Goal: Task Accomplishment & Management: Complete application form

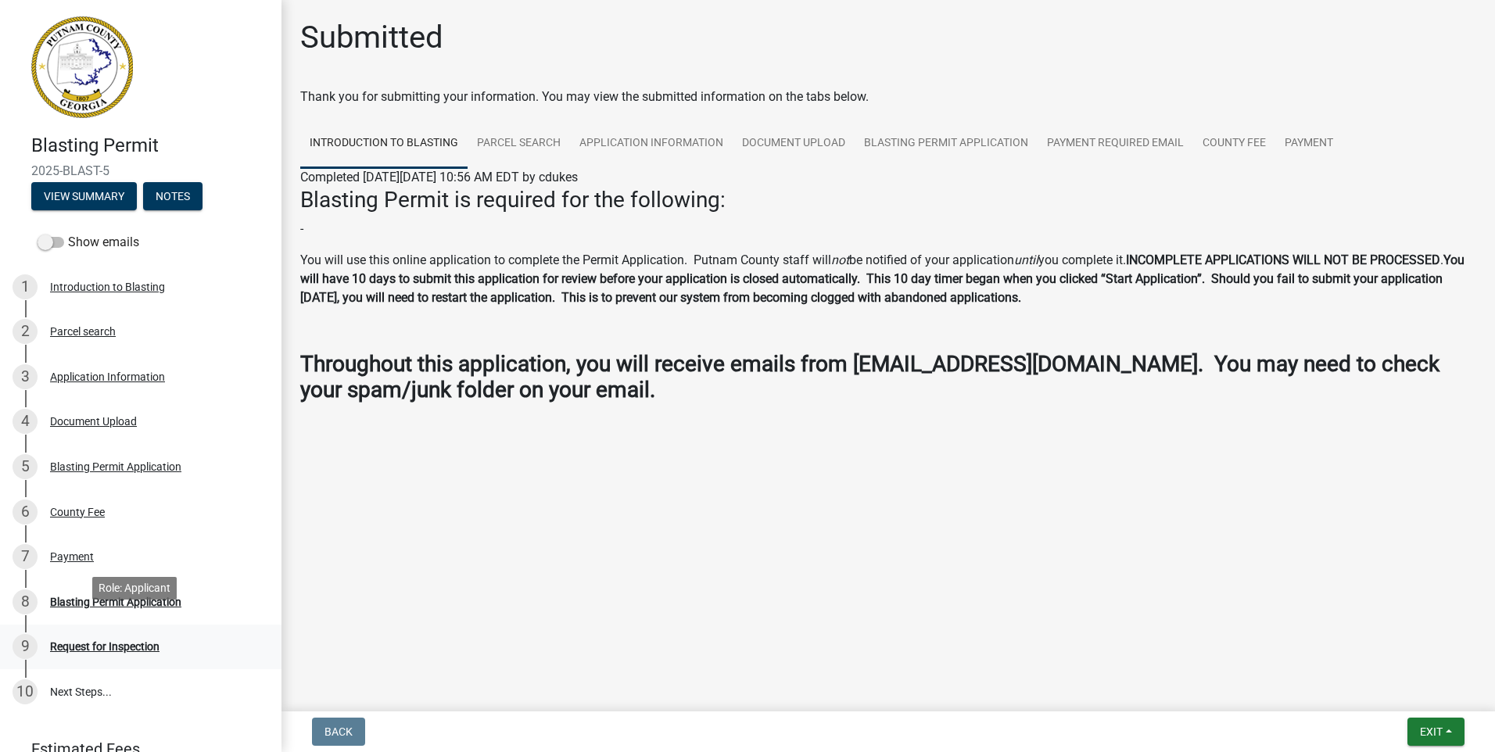
scroll to position [108, 0]
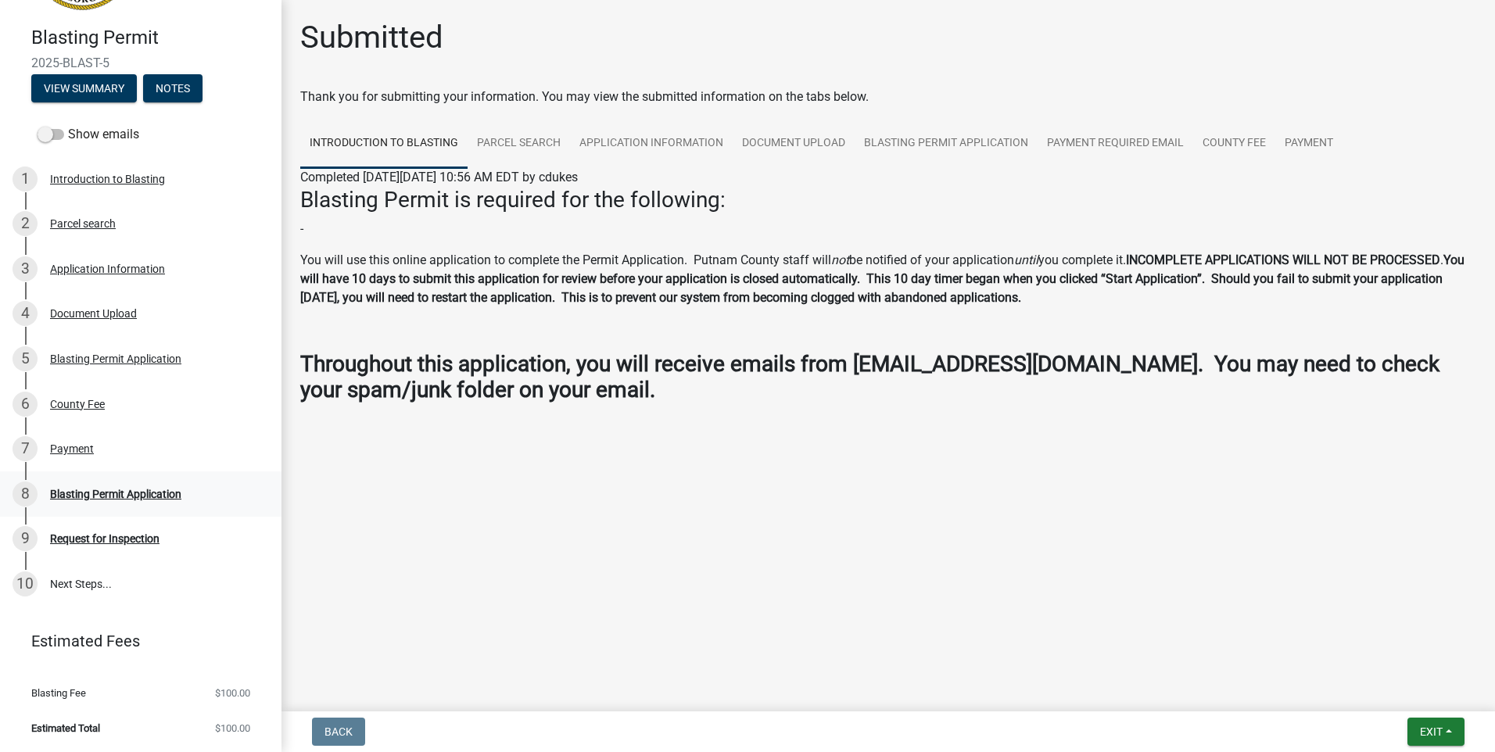
click at [138, 485] on div "8 Blasting Permit Application" at bounding box center [135, 493] width 244 height 25
click at [128, 539] on div "Request for Inspection" at bounding box center [104, 538] width 109 height 11
click at [488, 132] on link "Parcel search" at bounding box center [518, 144] width 102 height 50
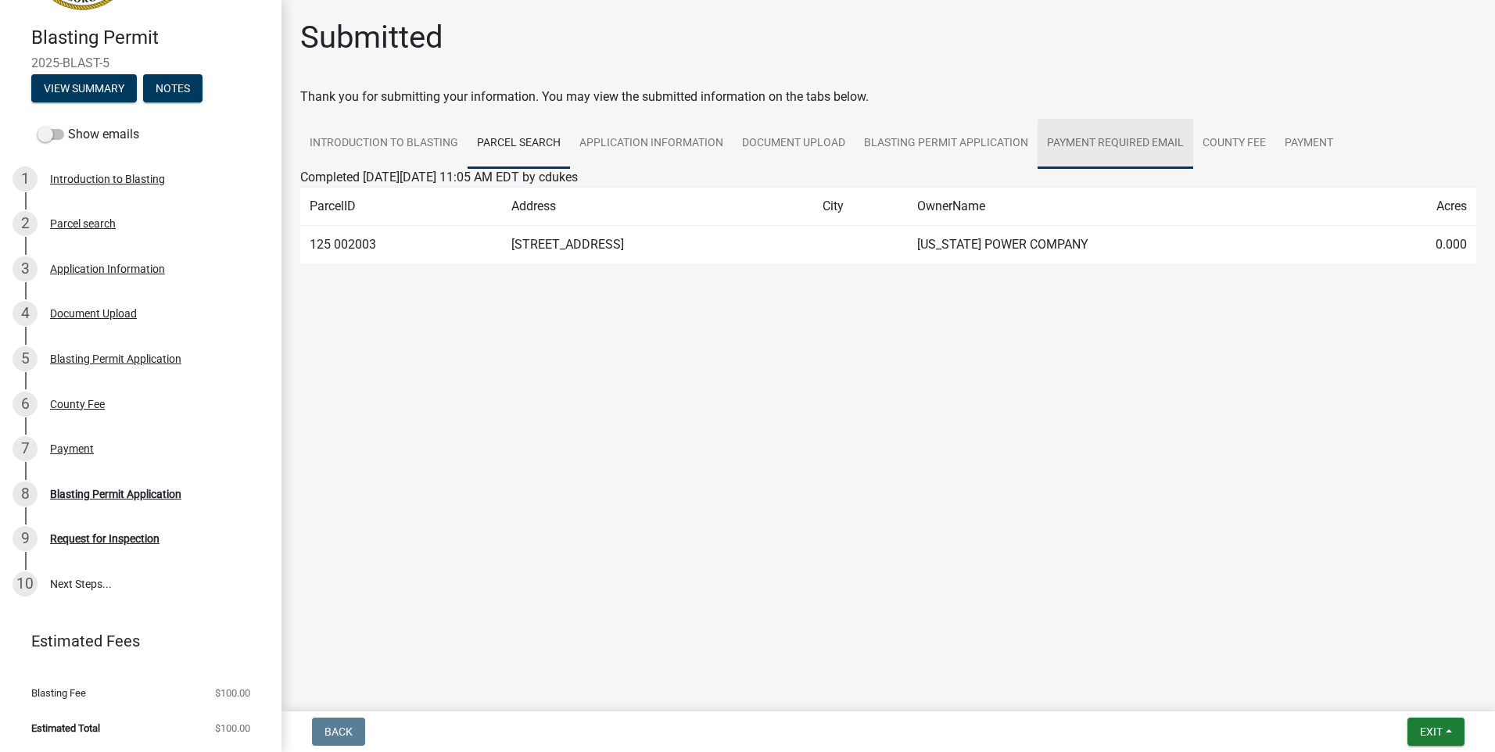
click at [1115, 134] on link "Payment Required Email" at bounding box center [1115, 144] width 156 height 50
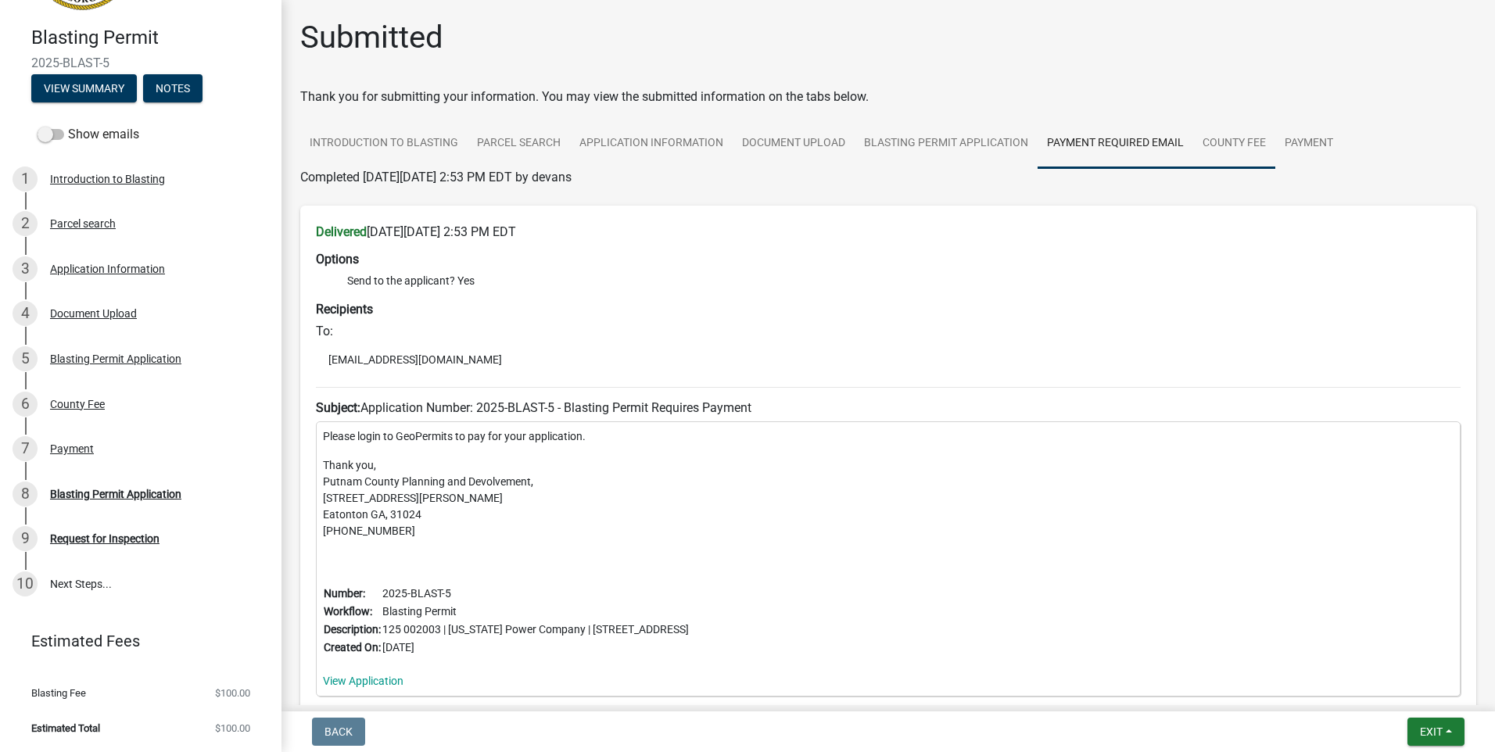
click at [1261, 144] on link "County Fee" at bounding box center [1234, 144] width 82 height 50
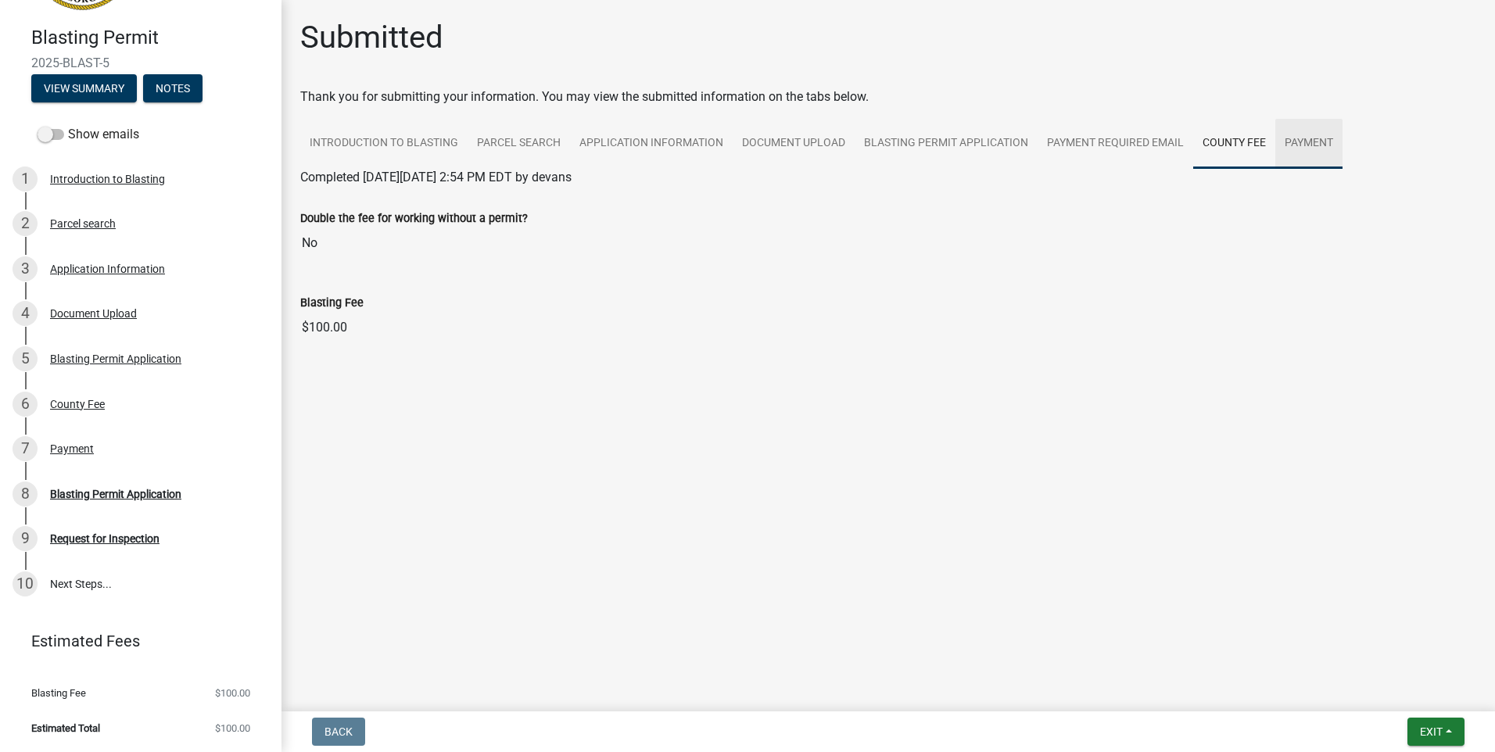
click at [1308, 141] on link "Payment" at bounding box center [1308, 144] width 67 height 50
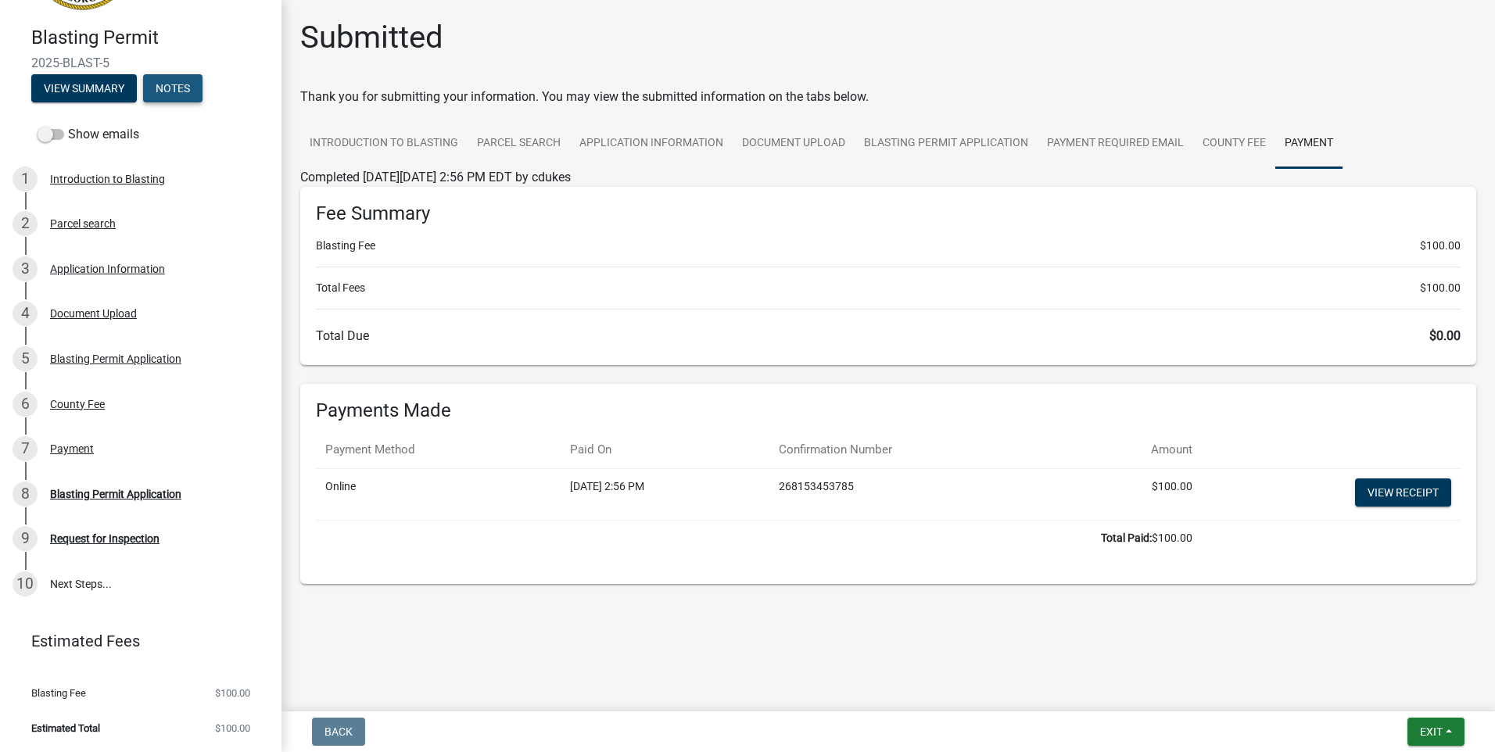
click at [187, 96] on button "Notes" at bounding box center [172, 88] width 59 height 28
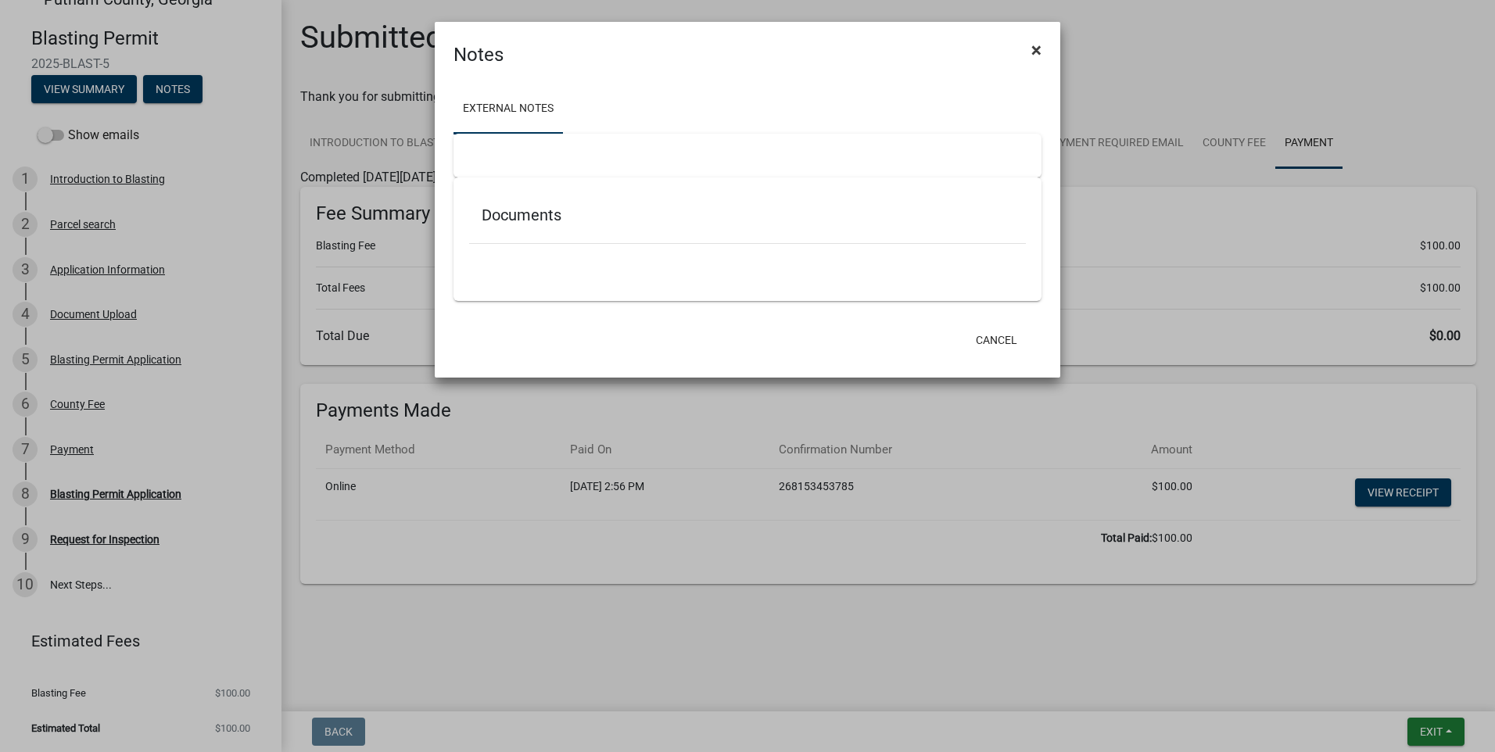
scroll to position [30, 0]
click at [1038, 57] on span "×" at bounding box center [1036, 50] width 10 height 22
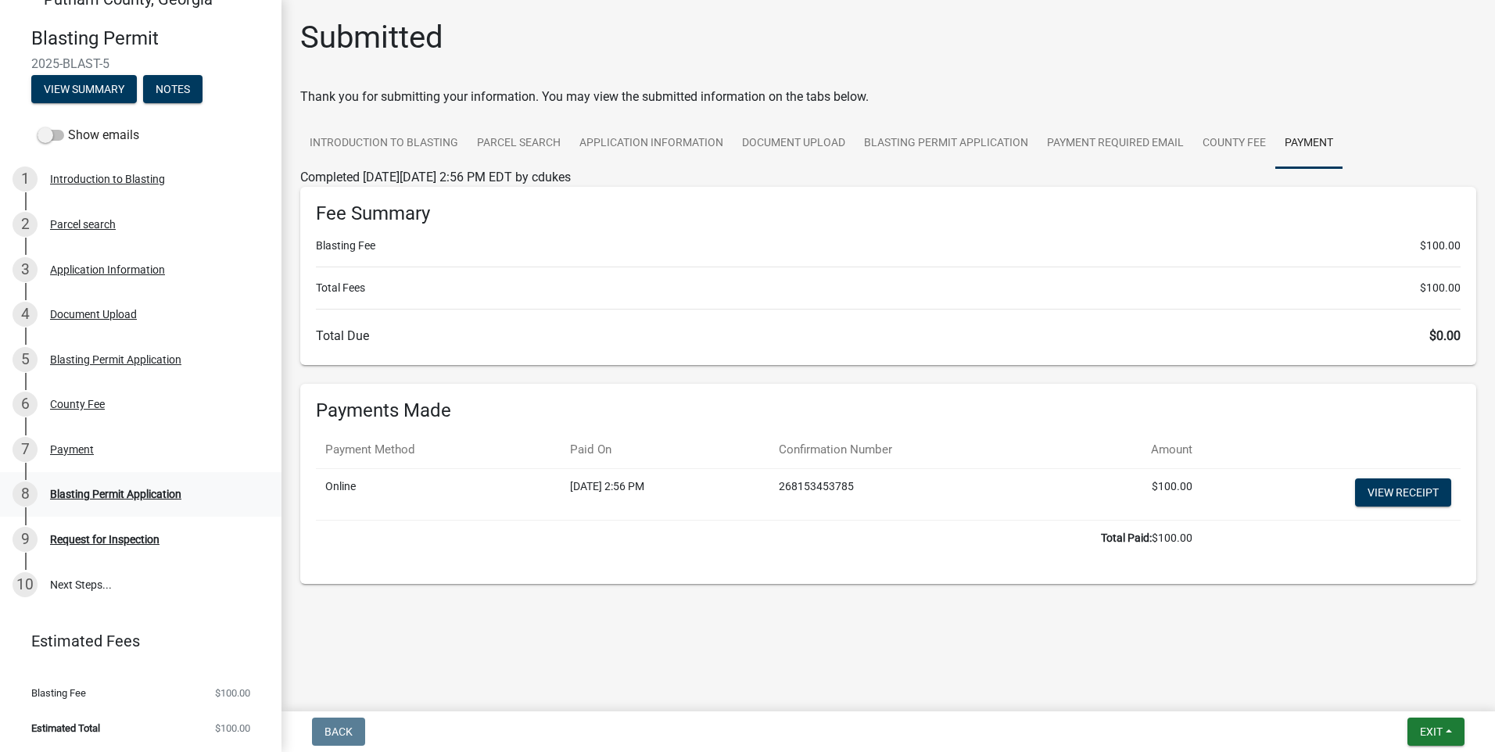
click at [67, 492] on div "Blasting Permit Application" at bounding box center [115, 494] width 131 height 11
click at [84, 496] on div "Blasting Permit Application" at bounding box center [115, 494] width 131 height 11
click at [104, 92] on button "View Summary" at bounding box center [84, 89] width 106 height 28
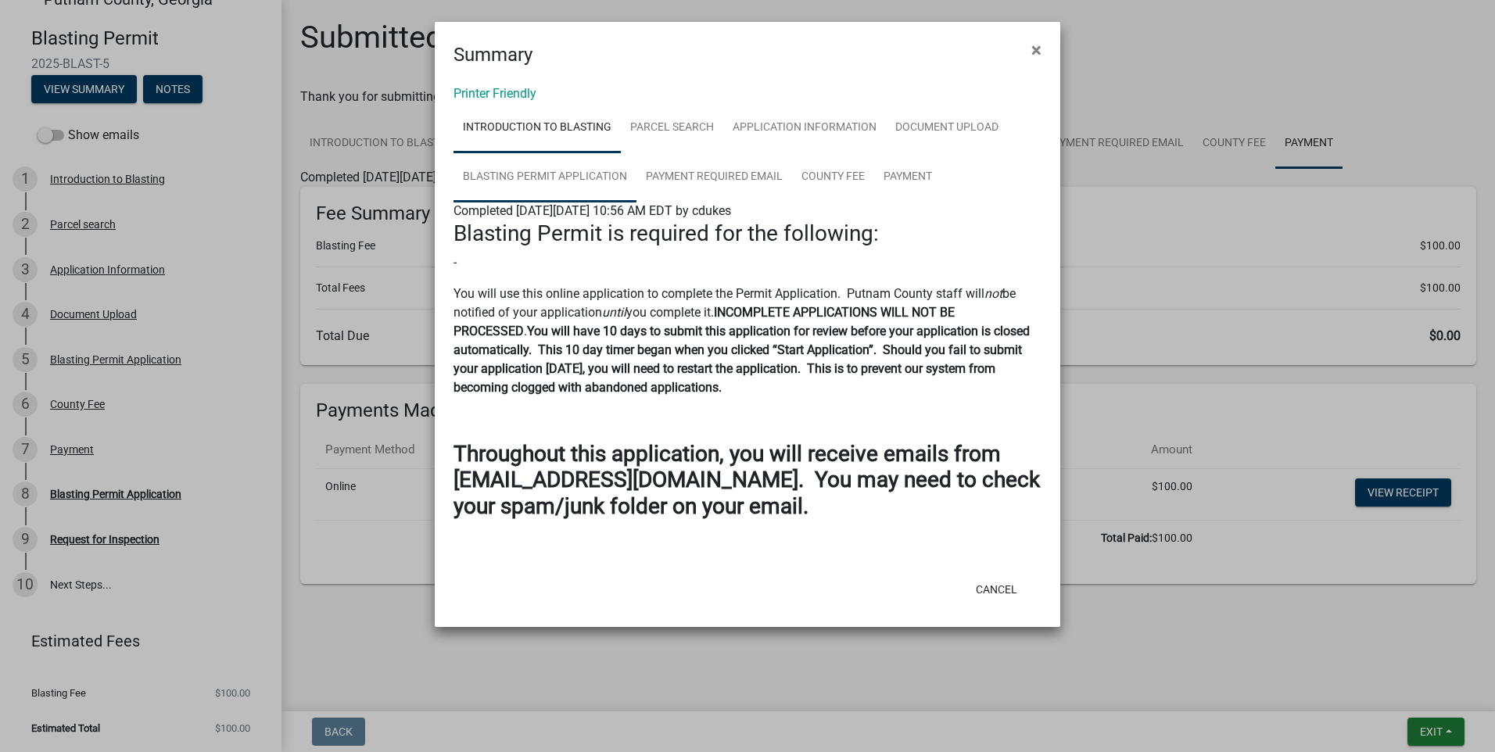
click at [535, 177] on link "Blasting Permit Application" at bounding box center [544, 177] width 183 height 50
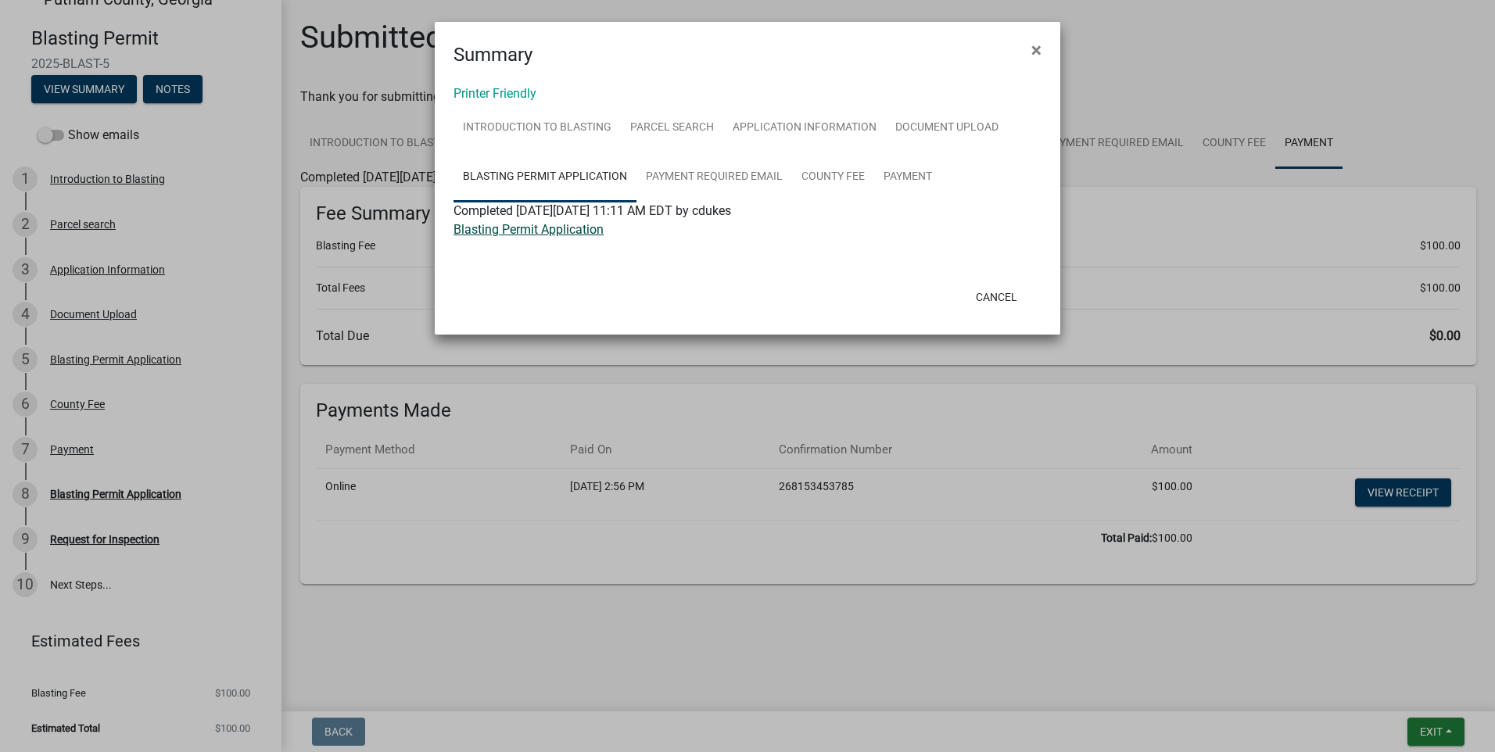
click at [571, 234] on link "Blasting Permit Application" at bounding box center [528, 229] width 150 height 15
click at [692, 181] on link "Payment Required Email" at bounding box center [714, 177] width 156 height 50
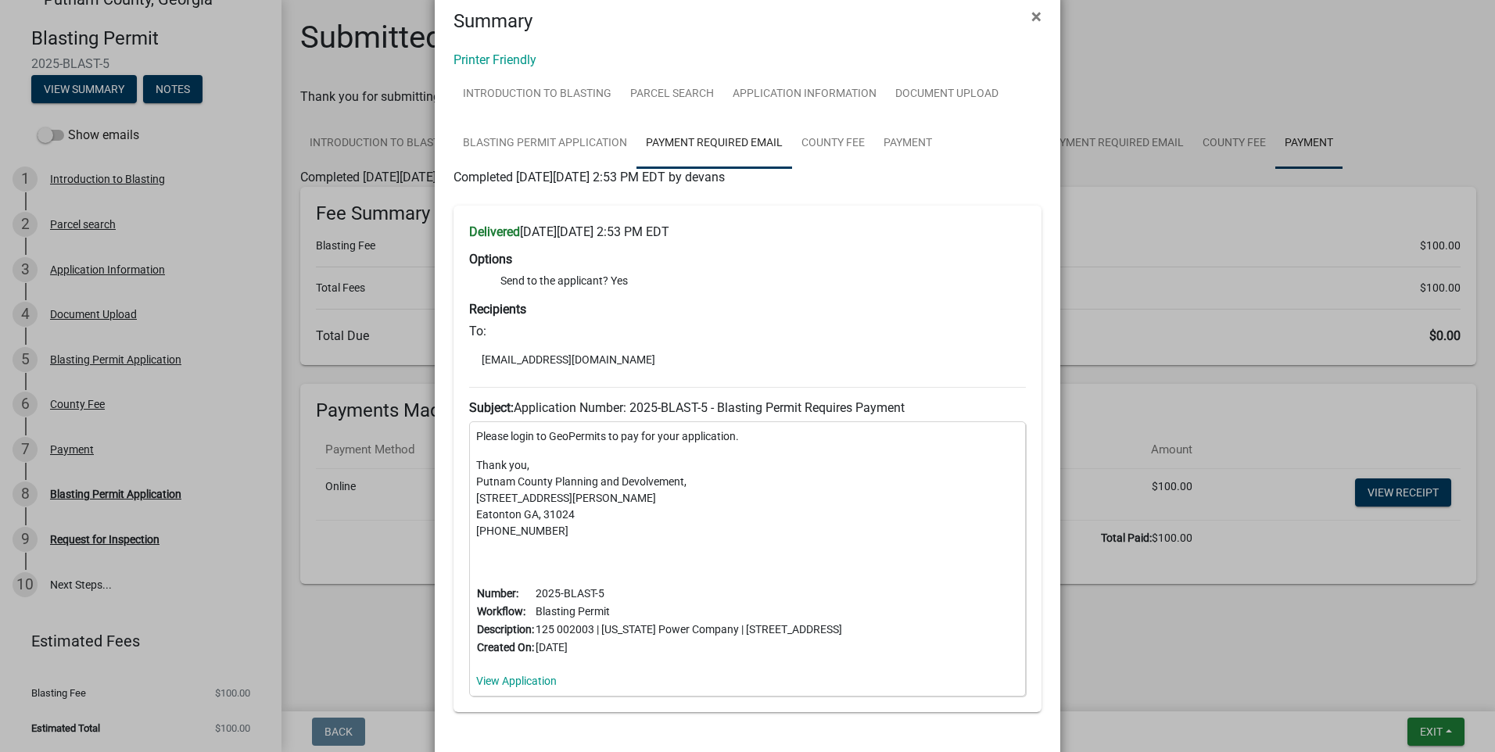
scroll to position [0, 0]
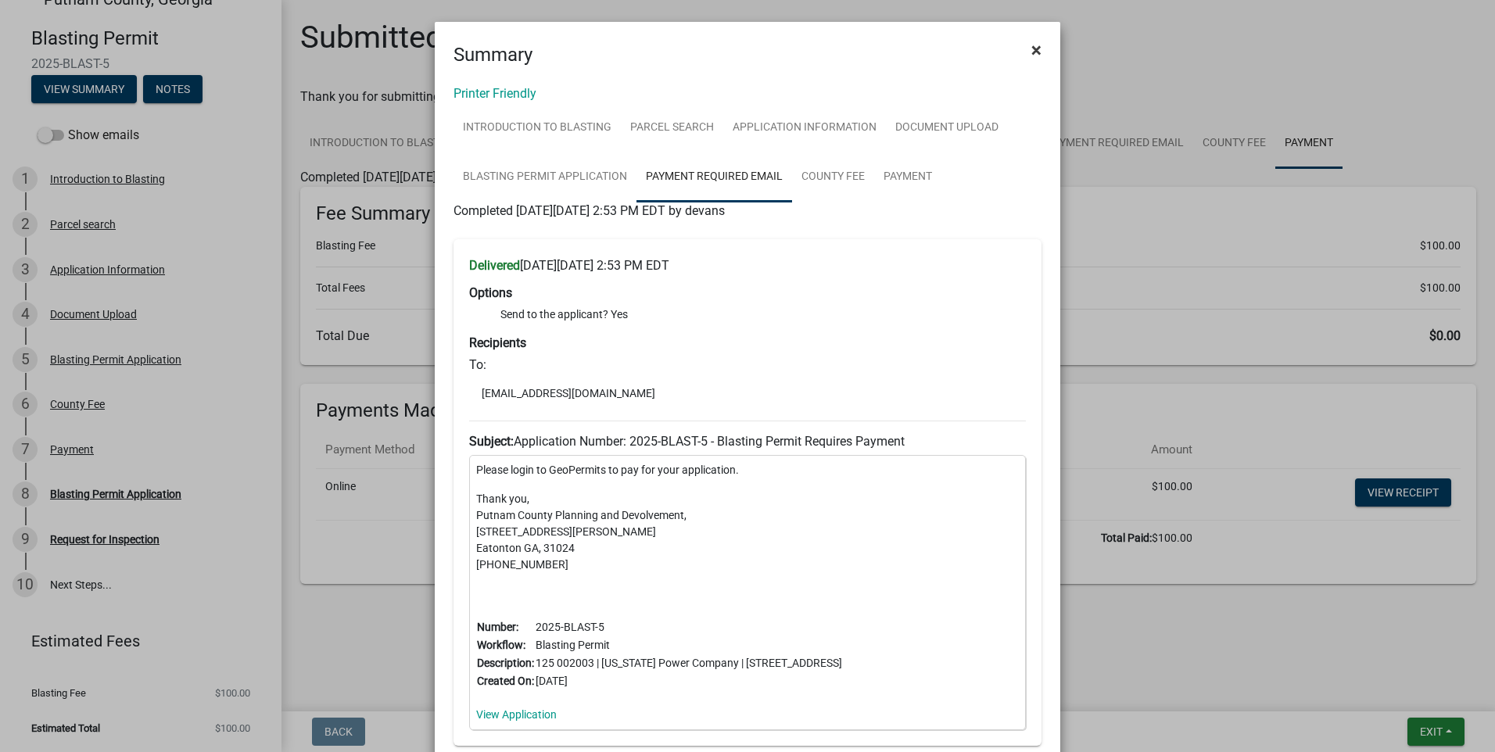
click at [1031, 44] on span "×" at bounding box center [1036, 50] width 10 height 22
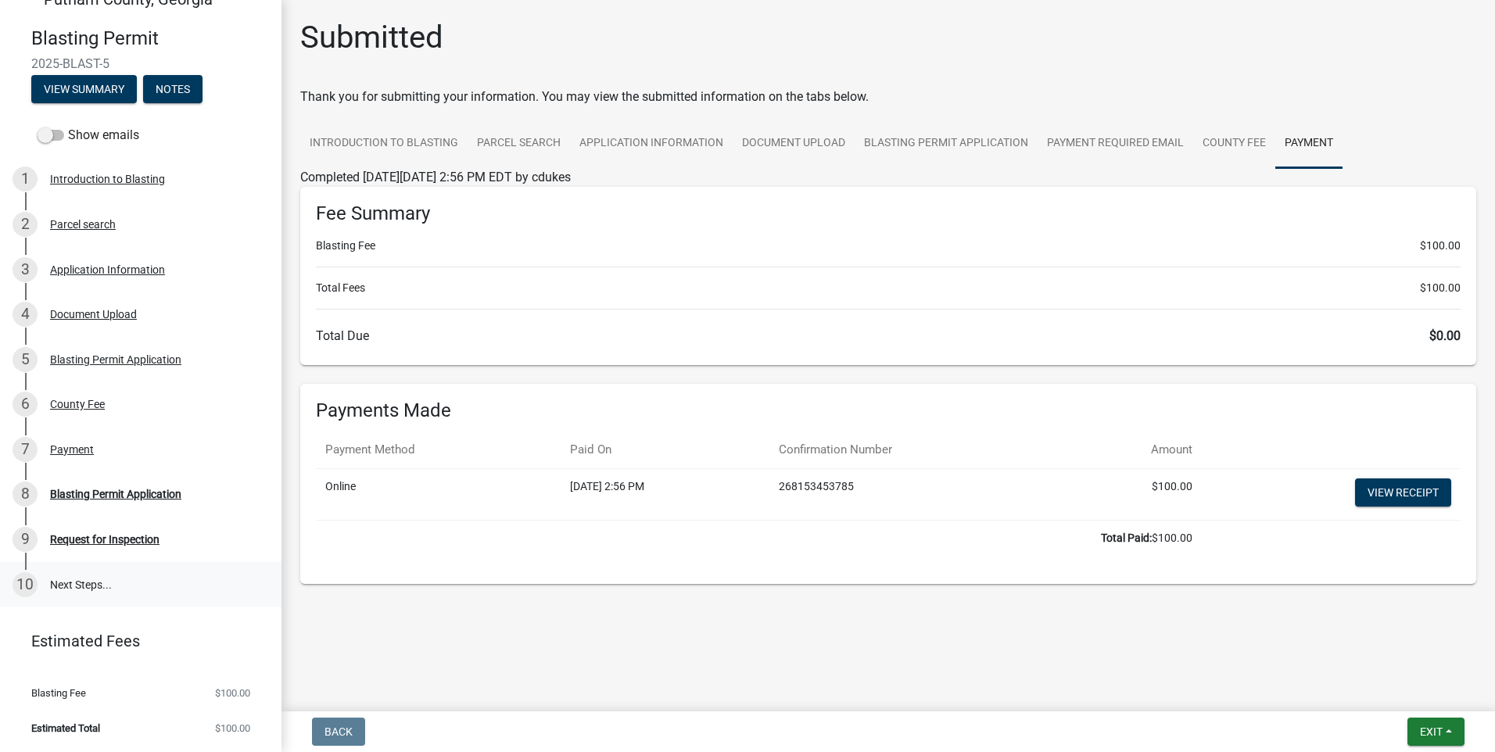
click at [86, 581] on link "10 Next Steps..." at bounding box center [140, 584] width 281 height 45
click at [1454, 731] on button "Exit" at bounding box center [1435, 732] width 57 height 28
click at [1359, 650] on button "Save" at bounding box center [1401, 654] width 125 height 38
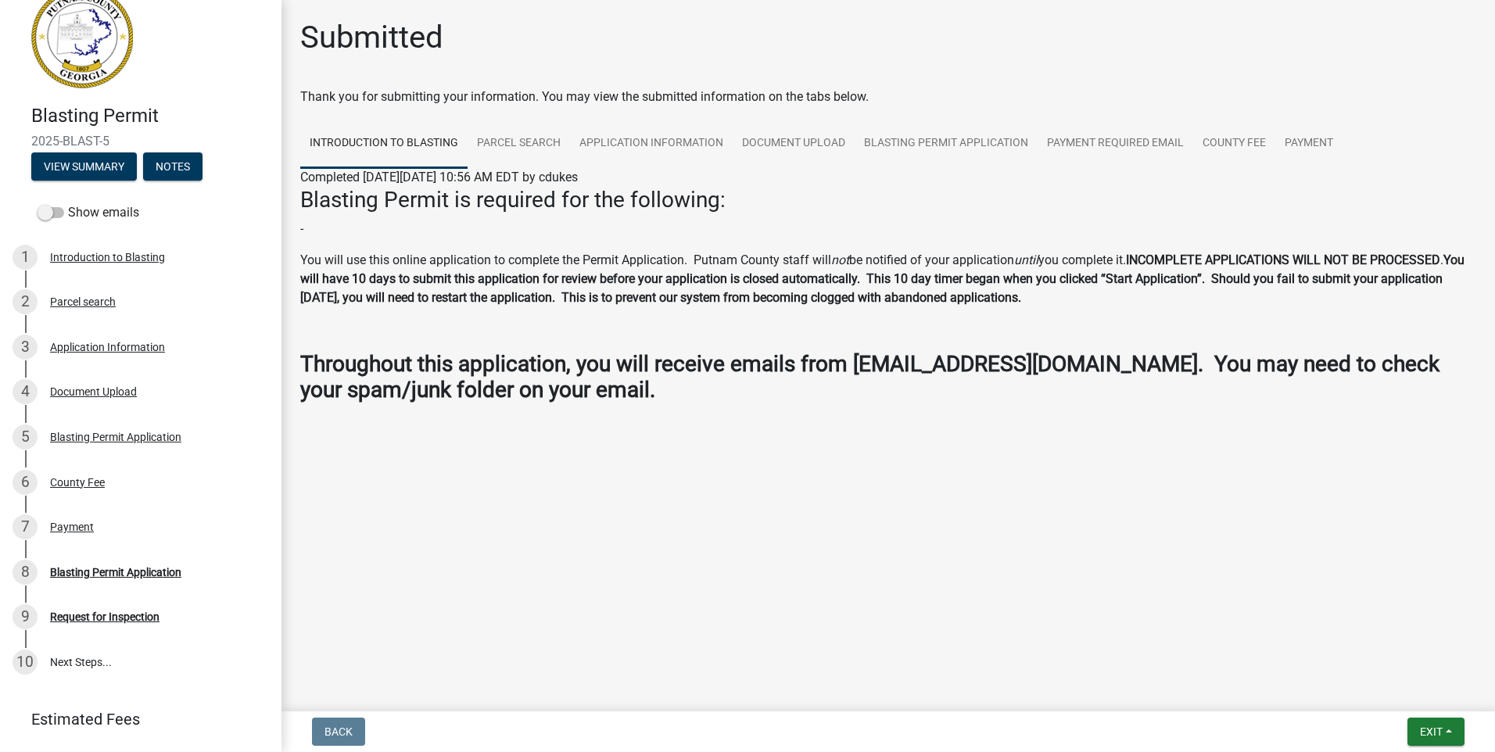
scroll to position [30, 0]
click at [58, 210] on span at bounding box center [51, 211] width 27 height 11
click at [68, 202] on input "Show emails" at bounding box center [68, 202] width 0 height 0
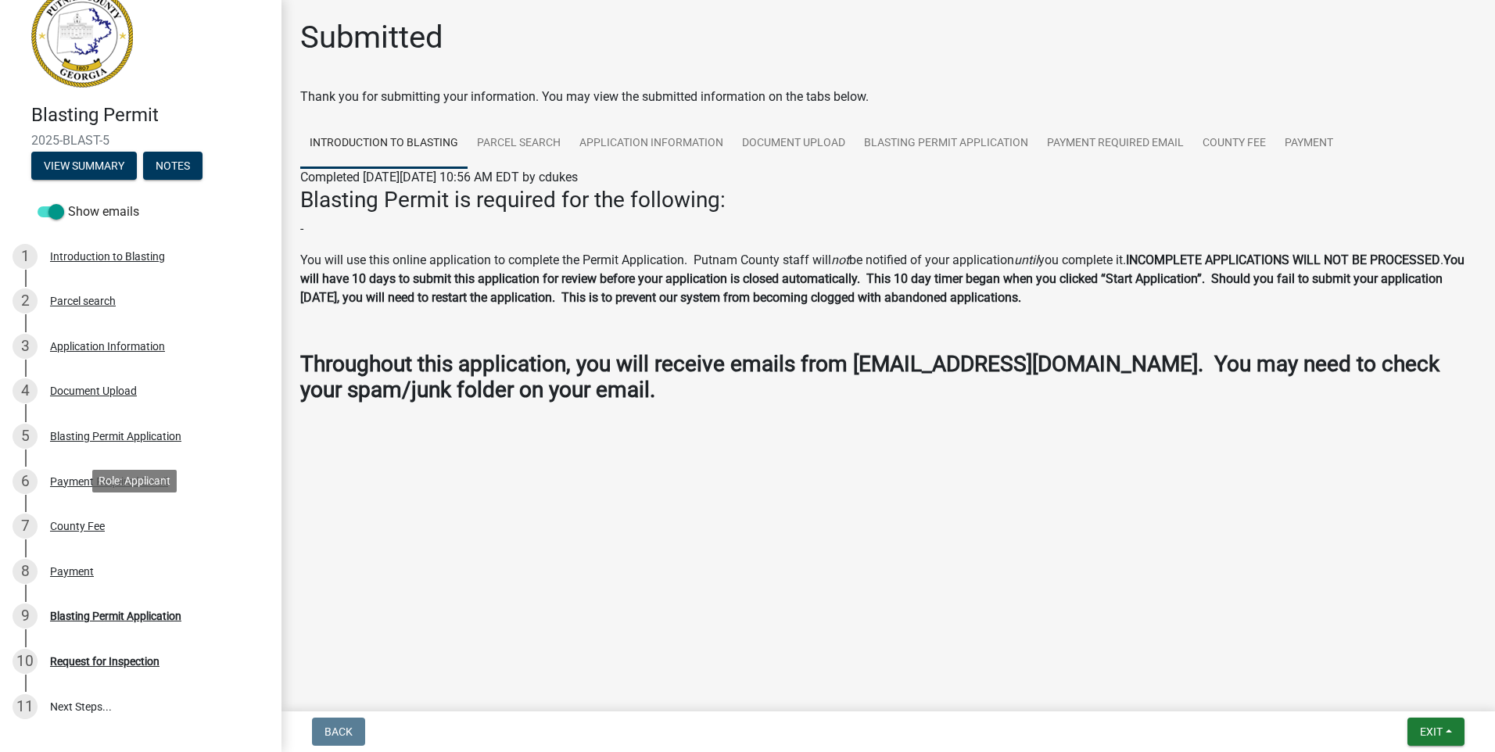
scroll to position [152, 0]
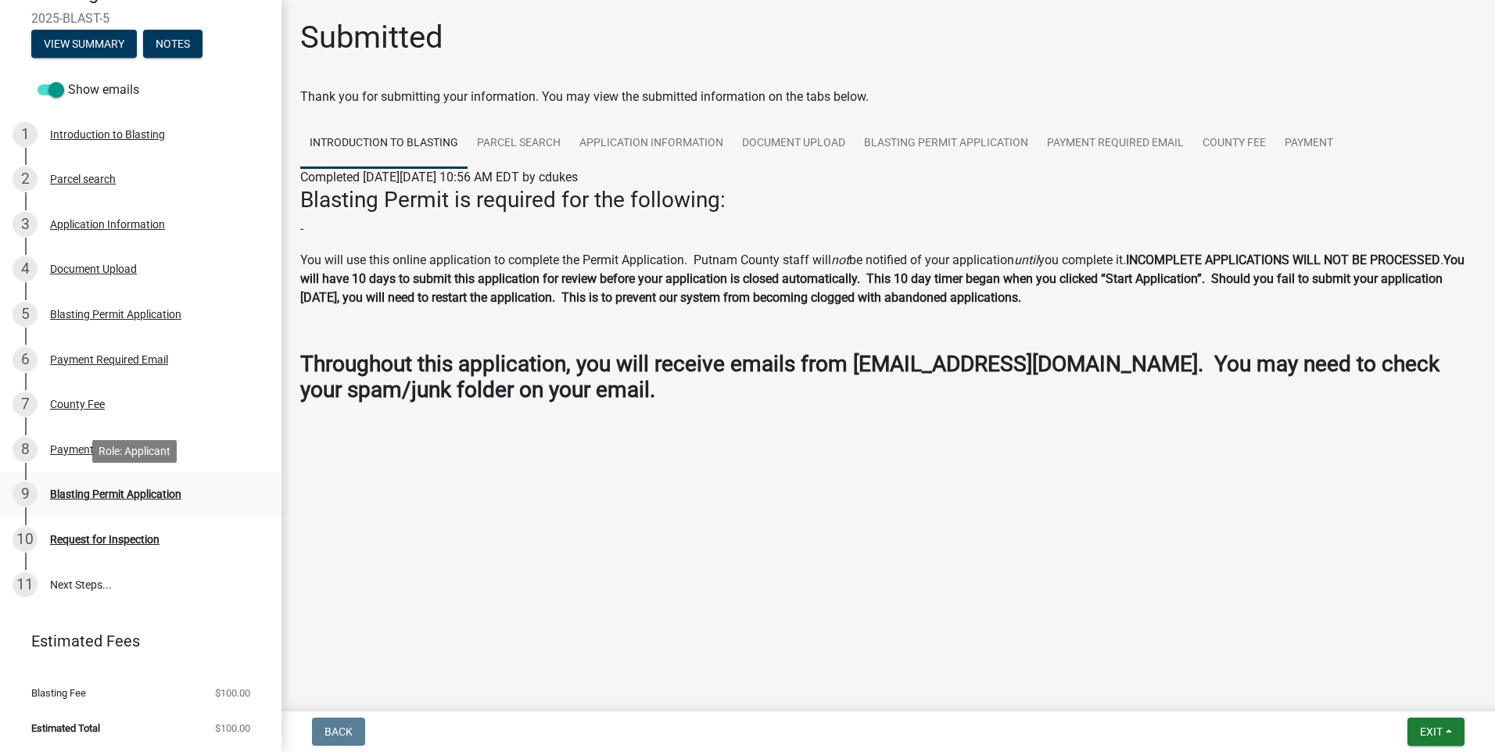
click at [145, 498] on div "Blasting Permit Application" at bounding box center [115, 494] width 131 height 11
click at [95, 539] on div "Request for Inspection" at bounding box center [104, 539] width 109 height 11
click at [87, 492] on div "Blasting Permit Application" at bounding box center [115, 494] width 131 height 11
click at [100, 493] on div "Blasting Permit Application" at bounding box center [115, 494] width 131 height 11
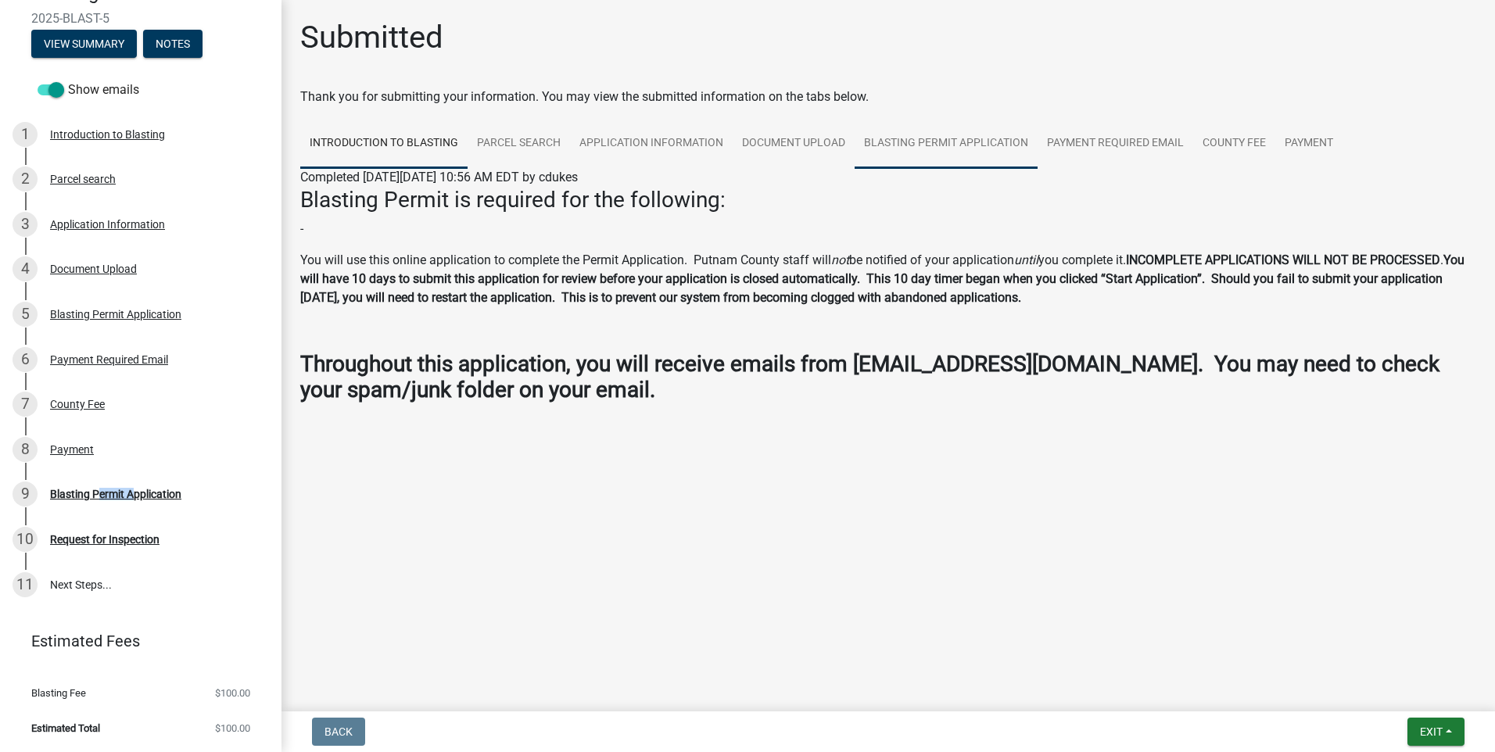
click at [945, 140] on link "Blasting Permit Application" at bounding box center [945, 144] width 183 height 50
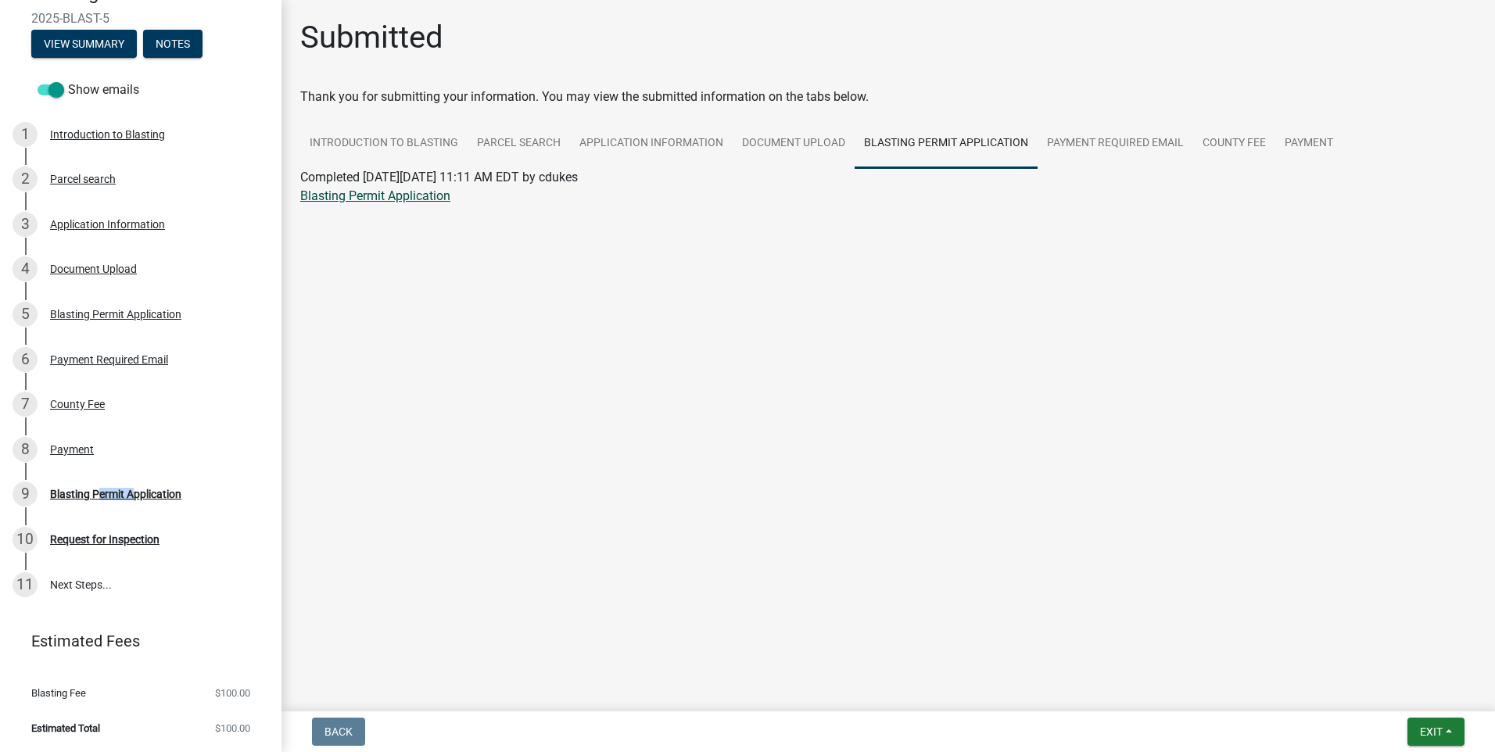
click at [423, 192] on link "Blasting Permit Application" at bounding box center [375, 195] width 150 height 15
